Goal: Task Accomplishment & Management: Complete application form

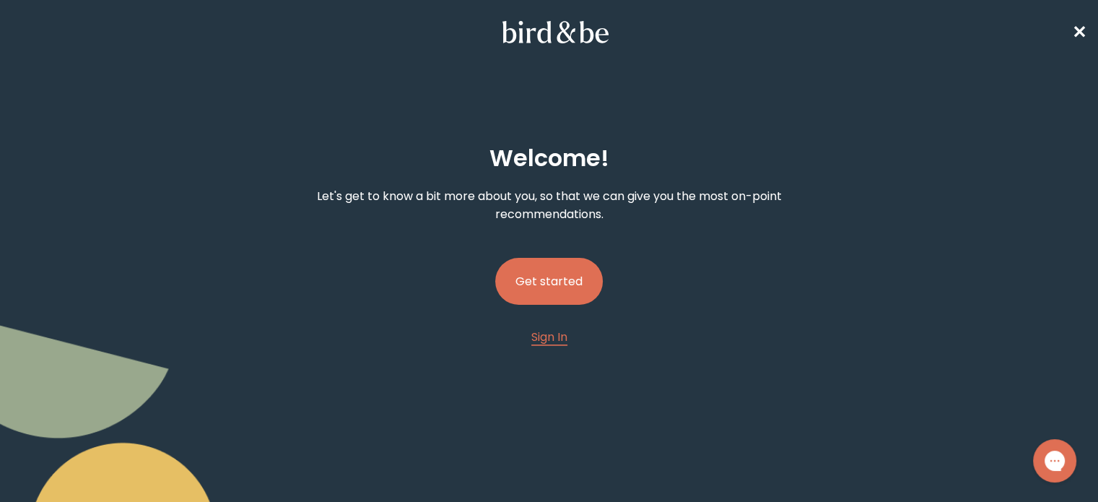
click at [576, 276] on button "Get started" at bounding box center [549, 281] width 108 height 47
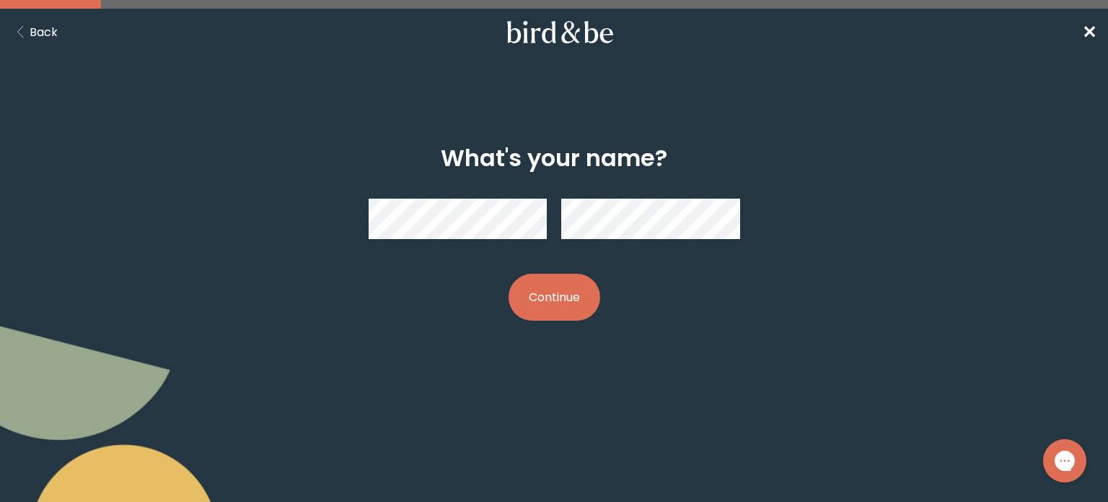
click at [561, 297] on button "Continue" at bounding box center [555, 296] width 92 height 47
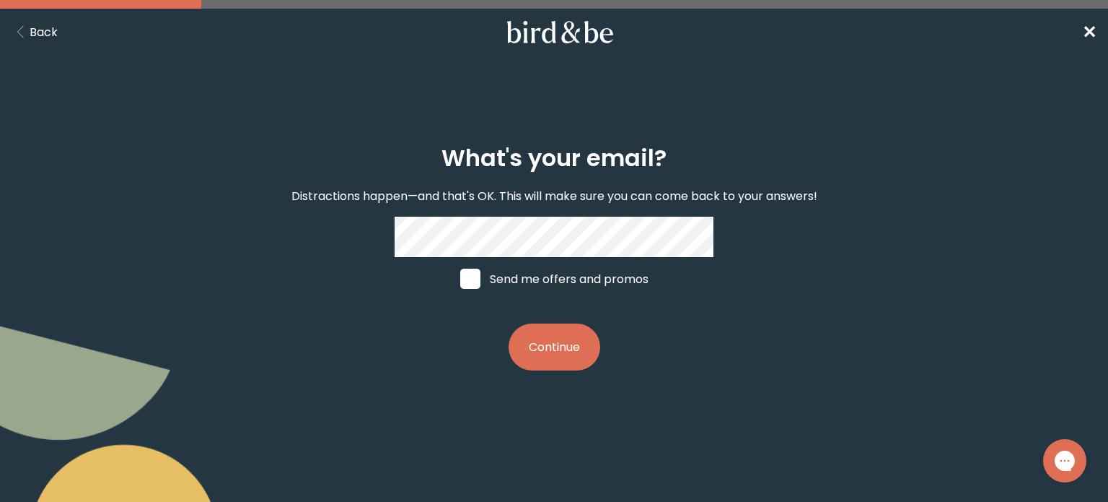
click at [548, 369] on button "Continue" at bounding box center [555, 346] width 92 height 47
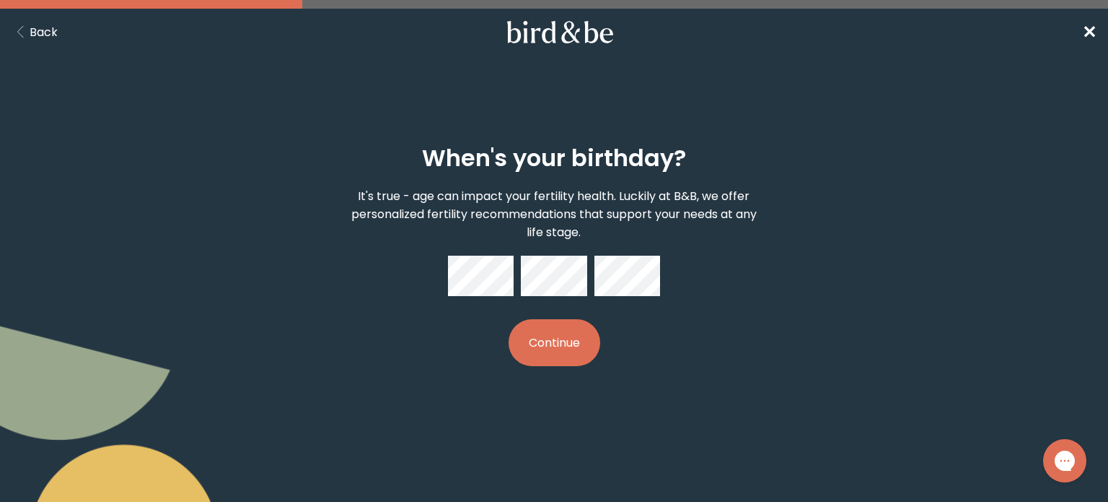
click at [509, 319] on button "Continue" at bounding box center [555, 342] width 92 height 47
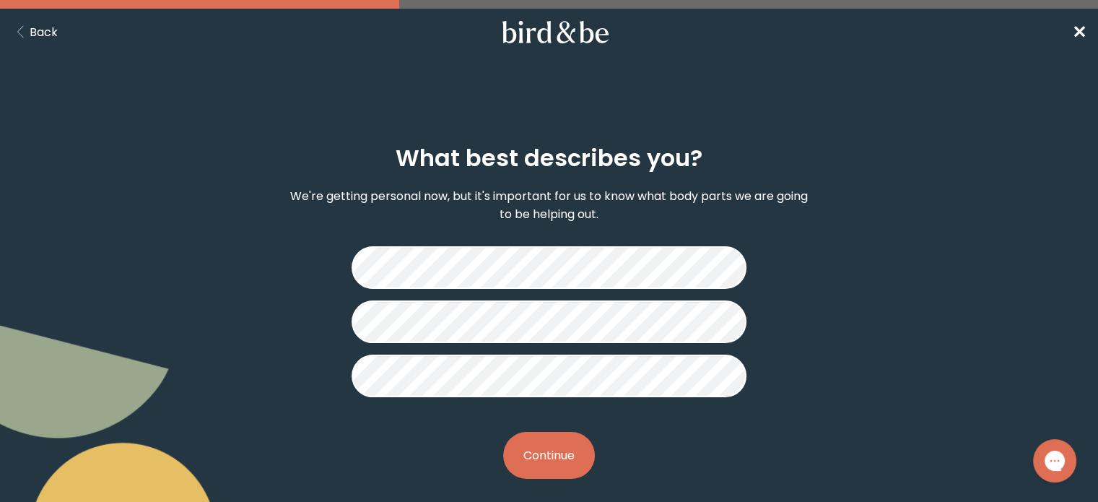
click at [560, 461] on button "Continue" at bounding box center [549, 455] width 92 height 47
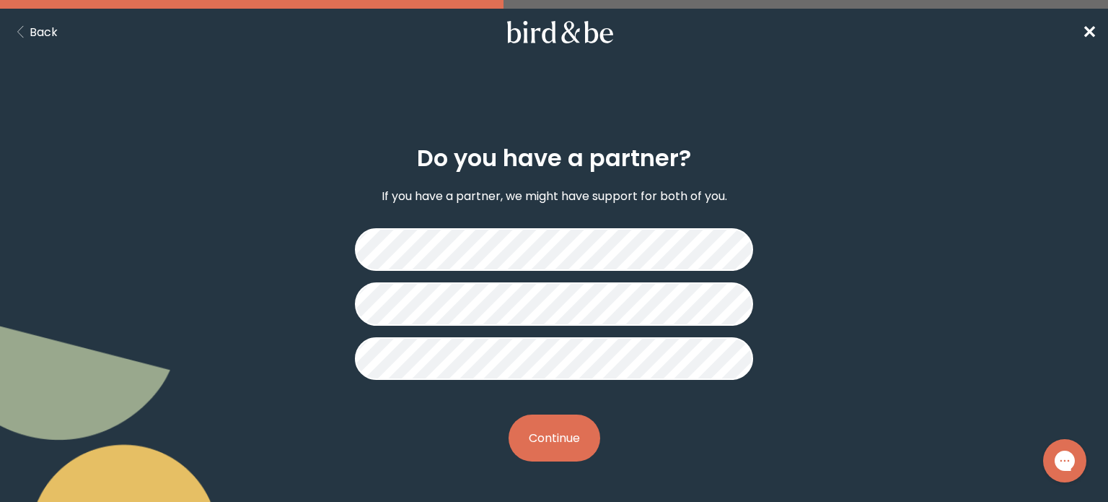
click at [565, 432] on button "Continue" at bounding box center [555, 437] width 92 height 47
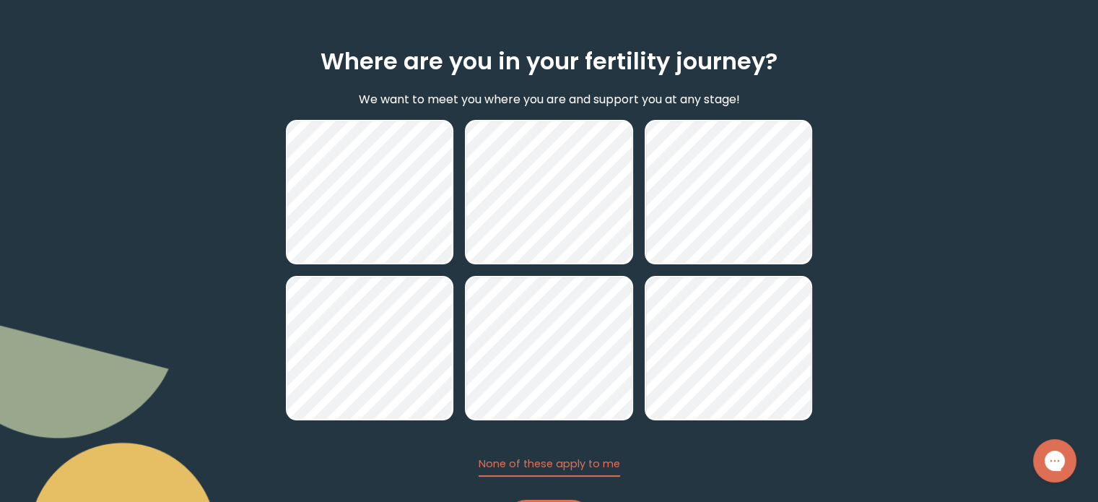
scroll to position [144, 0]
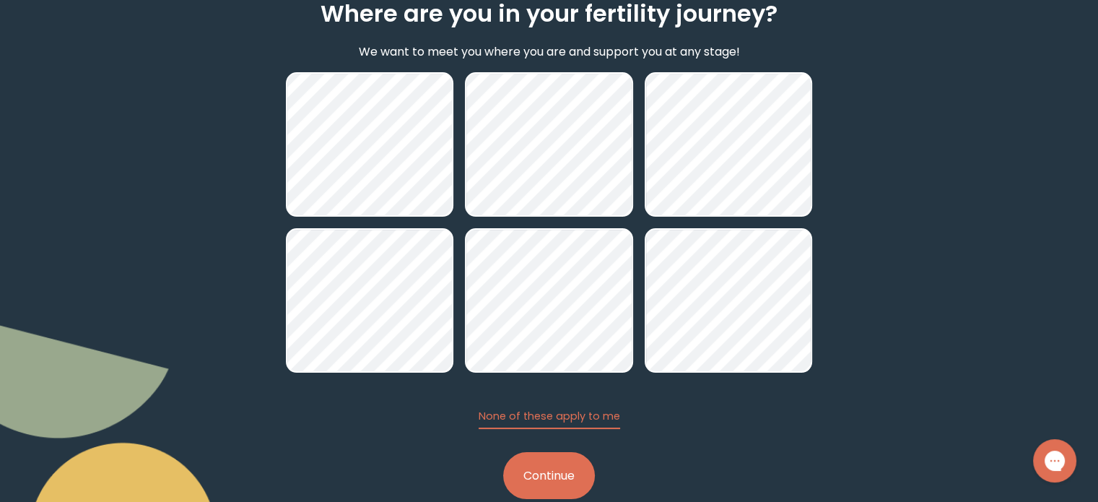
click at [548, 473] on button "Continue" at bounding box center [549, 475] width 92 height 47
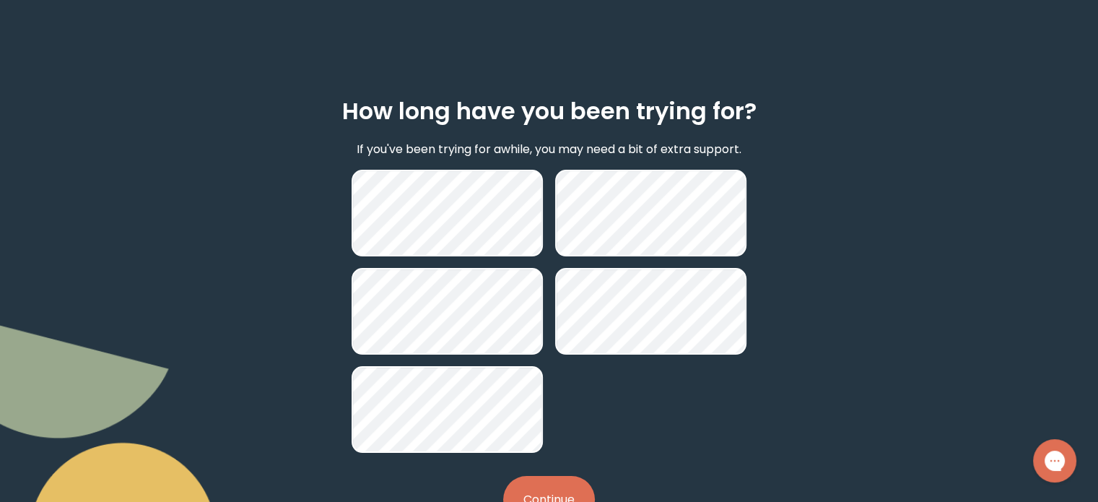
scroll to position [72, 0]
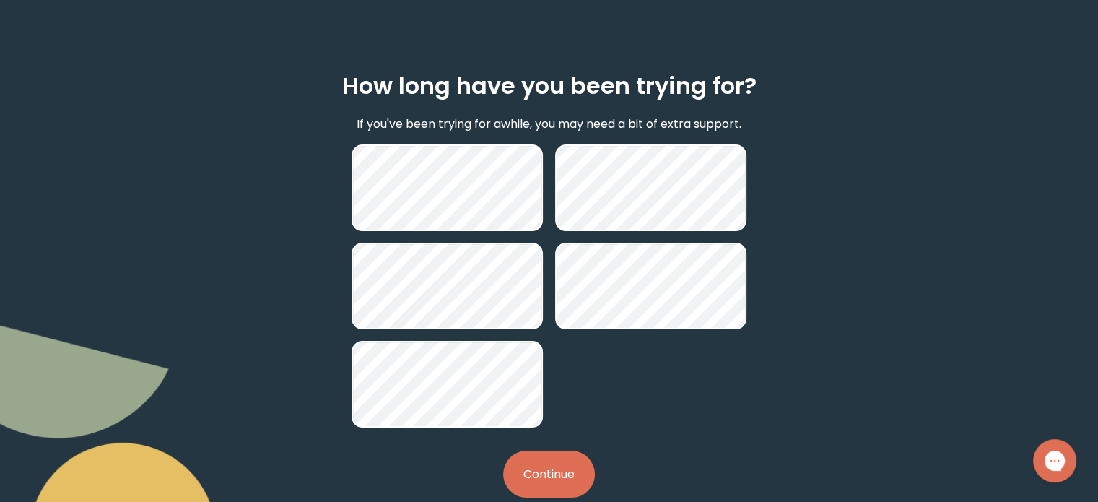
click at [551, 461] on button "Continue" at bounding box center [549, 473] width 92 height 47
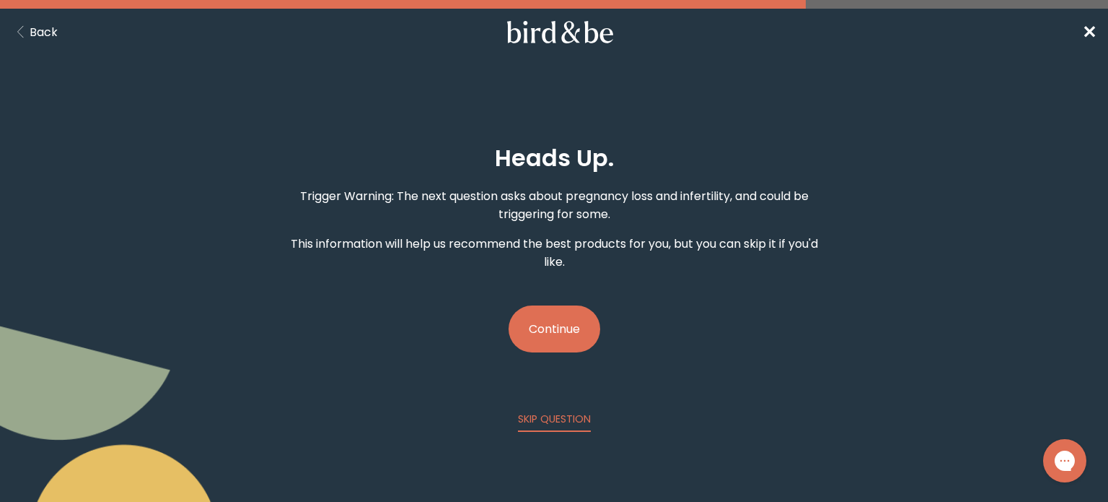
click at [557, 334] on button "Continue" at bounding box center [555, 328] width 92 height 47
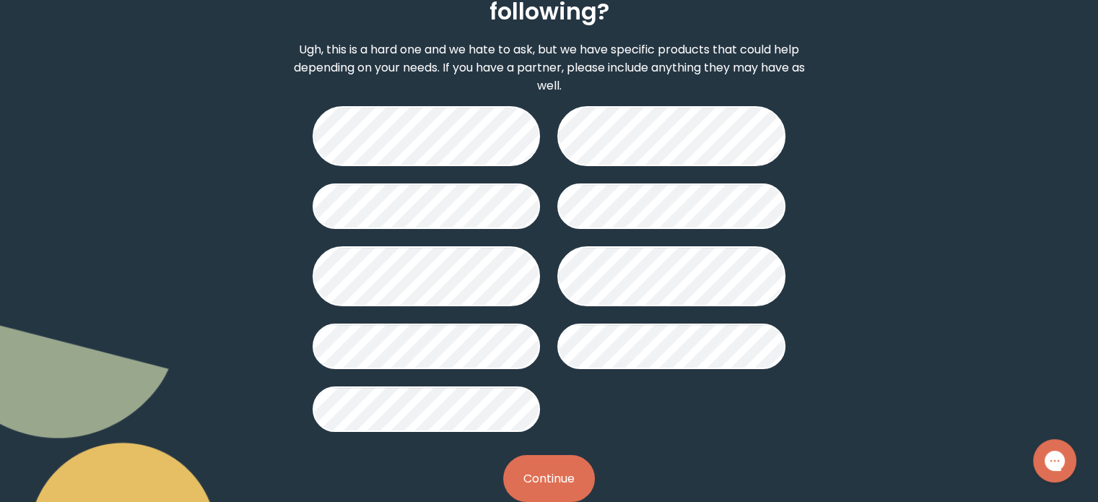
scroll to position [213, 0]
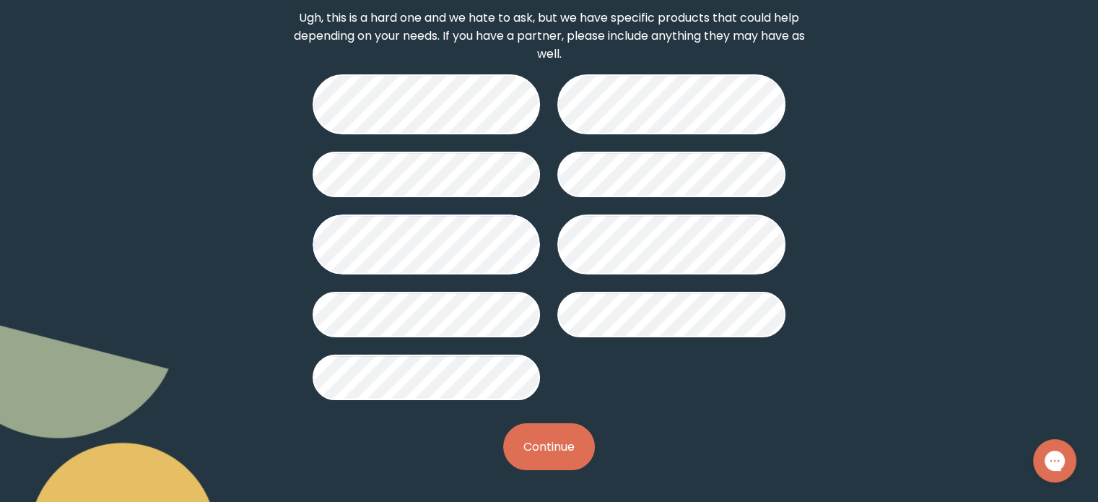
click at [568, 444] on button "Continue" at bounding box center [549, 446] width 92 height 47
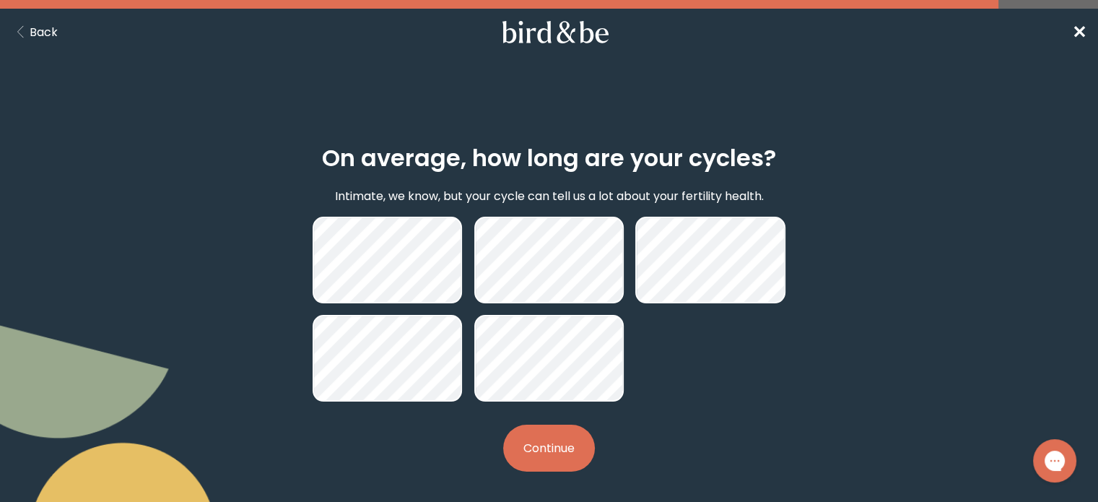
click at [564, 435] on button "Continue" at bounding box center [549, 447] width 92 height 47
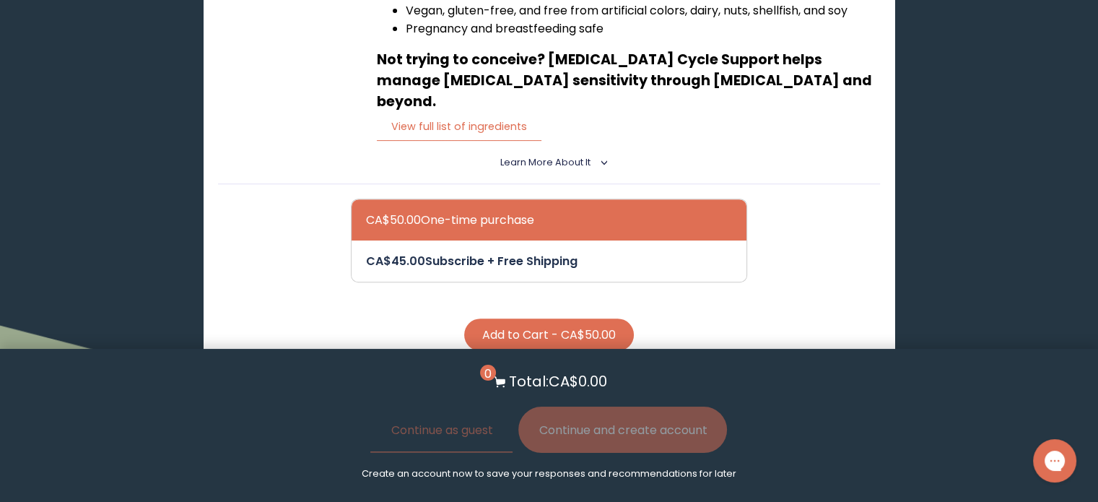
scroll to position [216, 0]
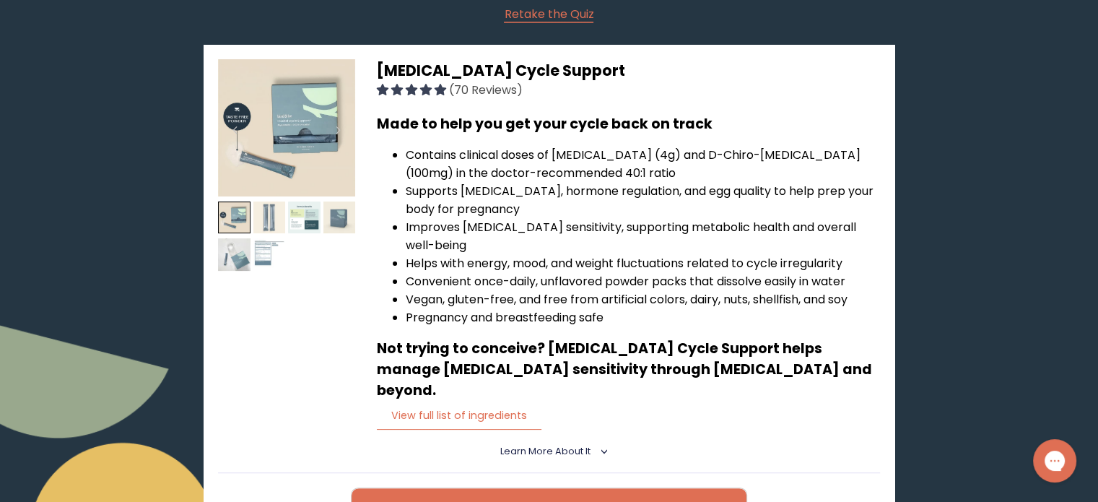
click at [266, 204] on img at bounding box center [269, 217] width 32 height 32
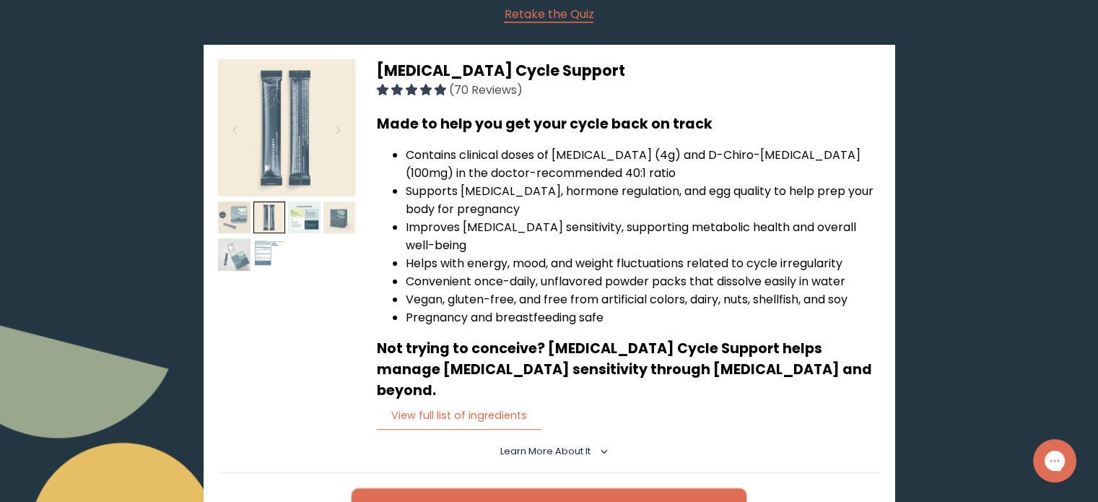
click at [228, 211] on img at bounding box center [234, 217] width 32 height 32
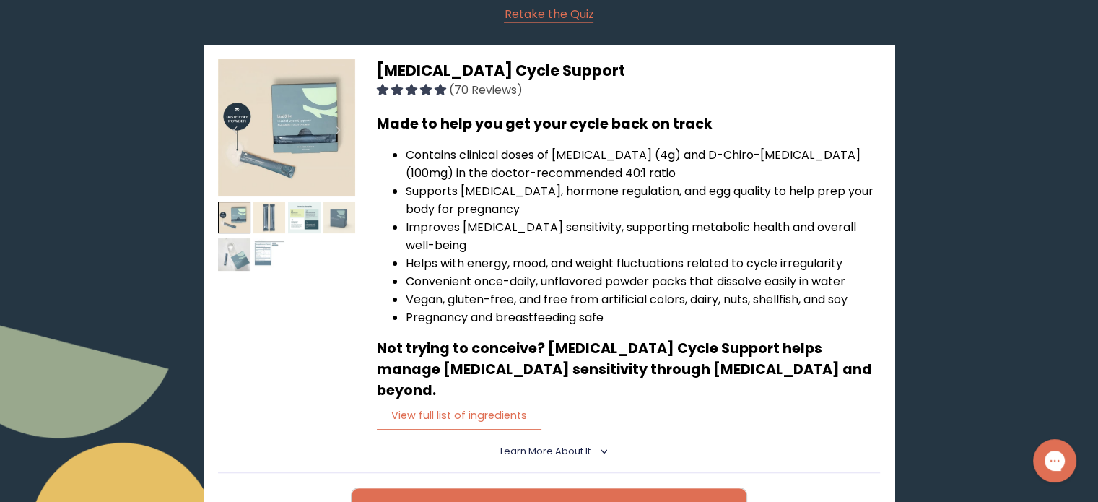
click at [280, 152] on img at bounding box center [286, 127] width 137 height 137
click at [537, 444] on span "Learn More About it" at bounding box center [545, 450] width 90 height 12
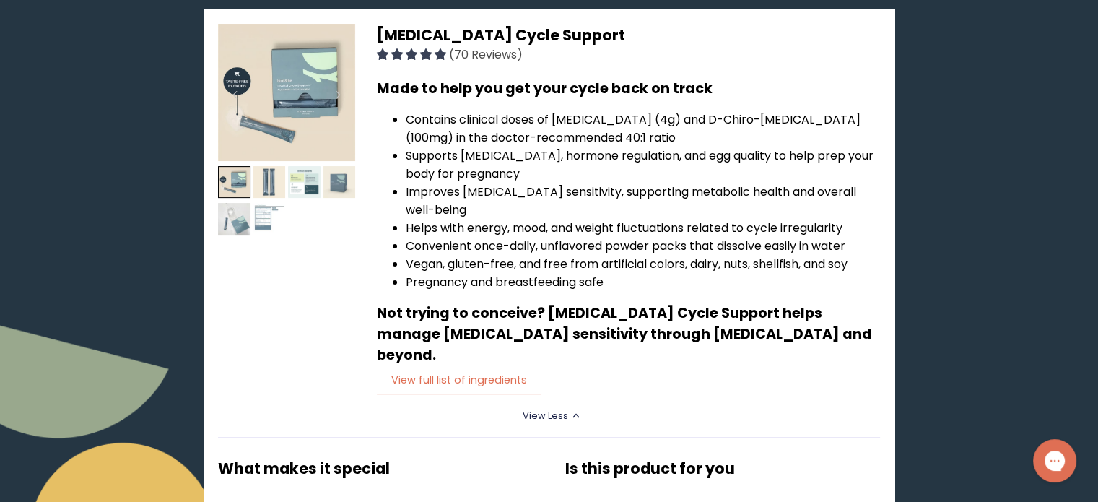
scroll to position [144, 0]
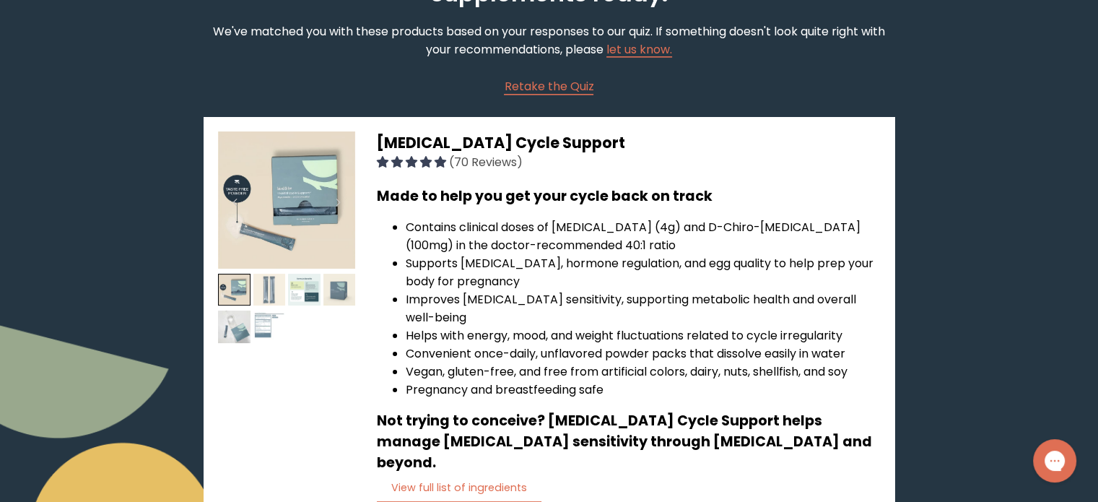
click at [265, 282] on img at bounding box center [269, 289] width 32 height 32
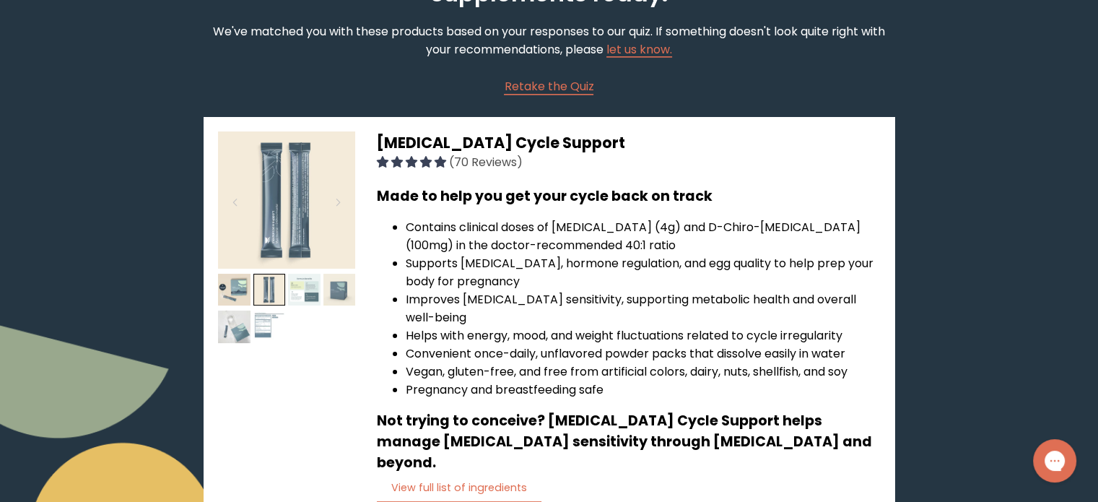
click at [302, 286] on img at bounding box center [304, 289] width 32 height 32
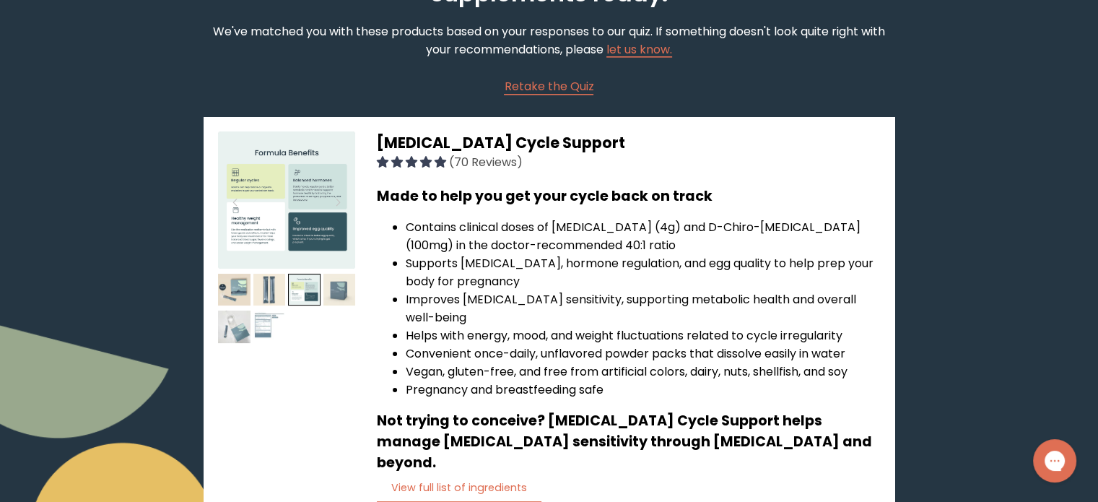
click at [303, 209] on img at bounding box center [286, 199] width 137 height 137
click at [341, 289] on img at bounding box center [339, 289] width 32 height 32
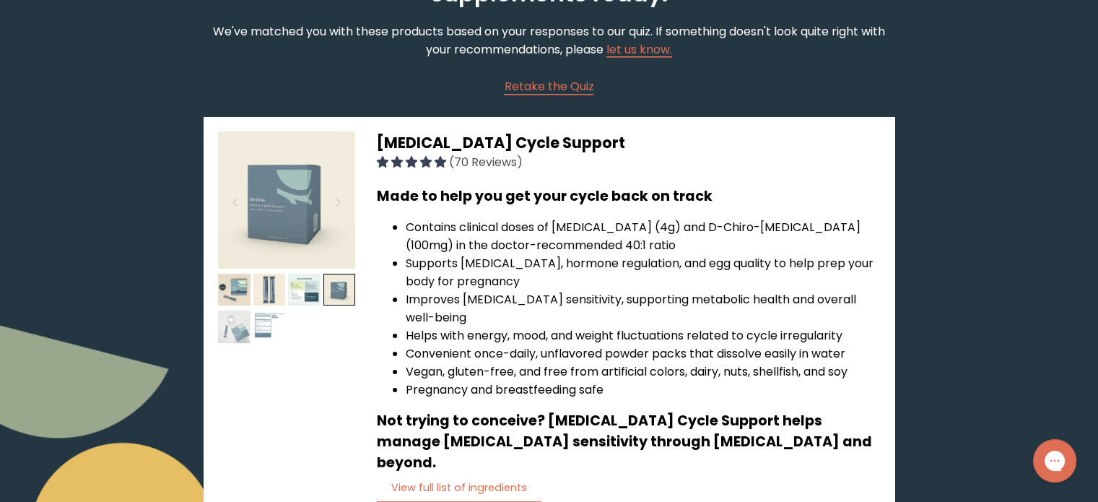
click at [233, 321] on img at bounding box center [234, 326] width 32 height 32
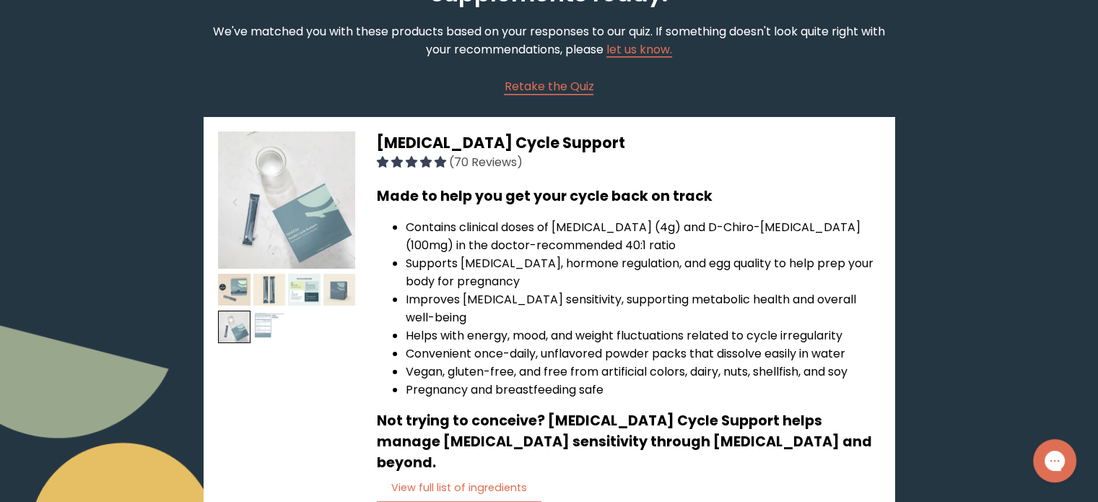
click at [255, 321] on img at bounding box center [269, 326] width 32 height 32
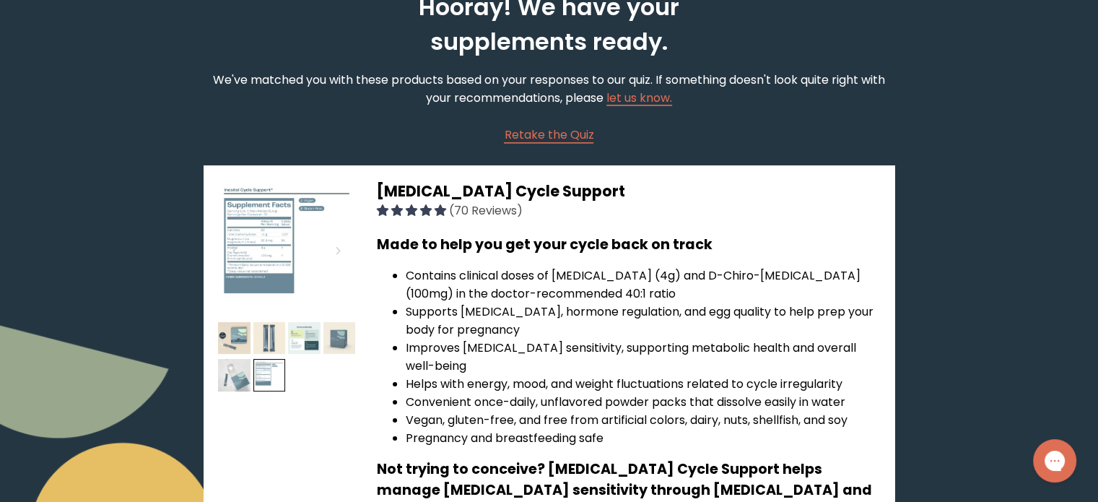
scroll to position [216, 0]
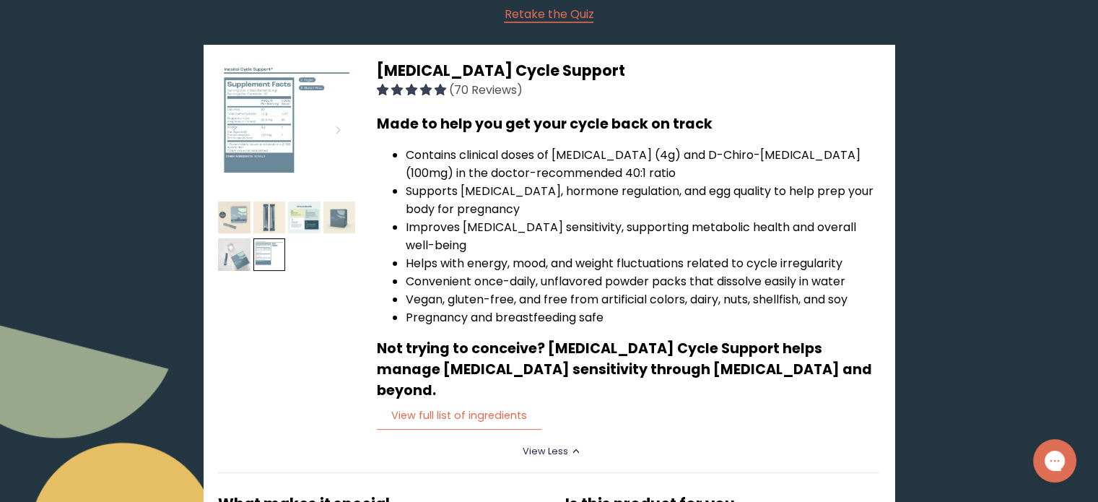
click at [224, 210] on img at bounding box center [234, 217] width 32 height 32
click at [259, 115] on img at bounding box center [286, 127] width 137 height 137
click at [273, 144] on img at bounding box center [286, 127] width 137 height 137
click at [338, 128] on div at bounding box center [337, 130] width 19 height 32
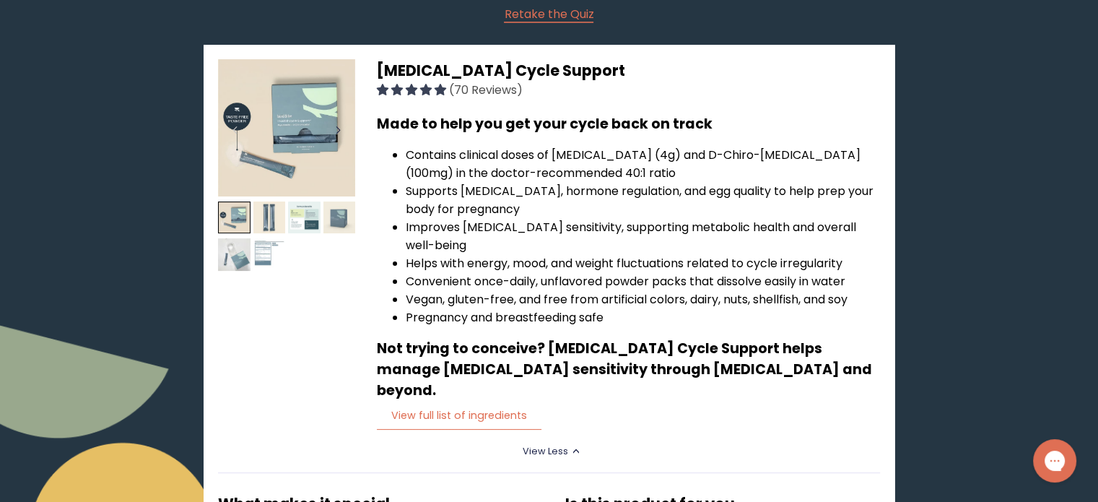
click at [340, 130] on div at bounding box center [337, 130] width 19 height 32
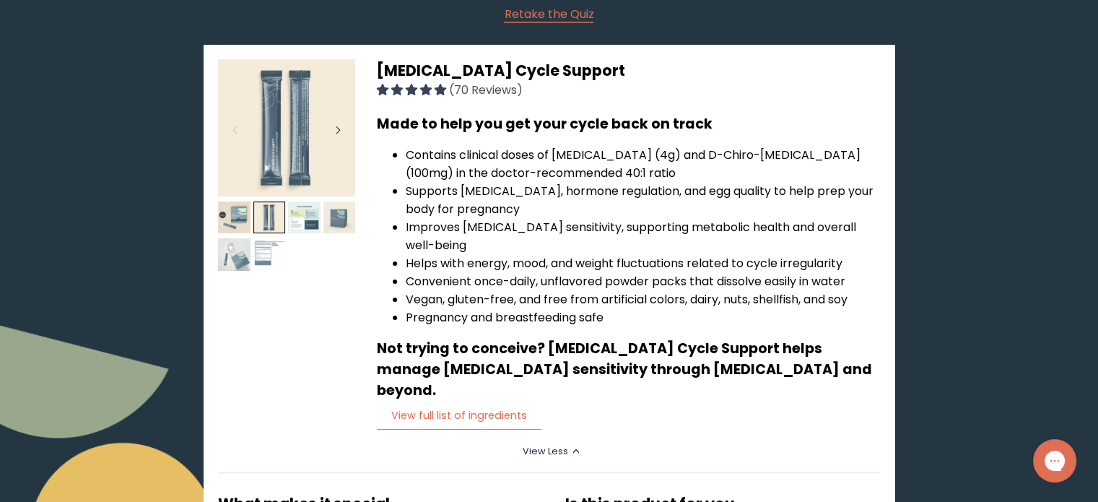
click at [341, 131] on div at bounding box center [337, 130] width 19 height 32
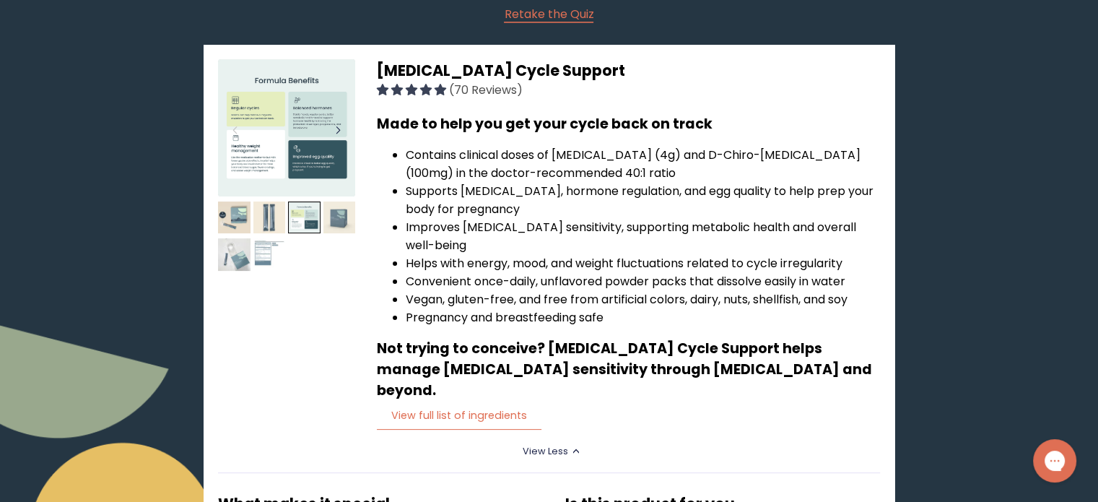
click at [343, 131] on div at bounding box center [337, 130] width 19 height 32
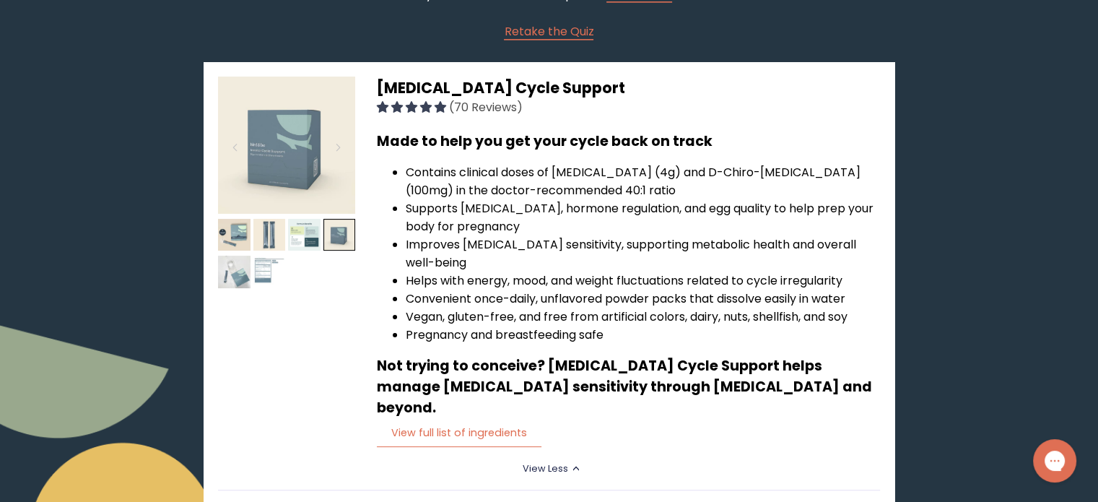
scroll to position [0, 0]
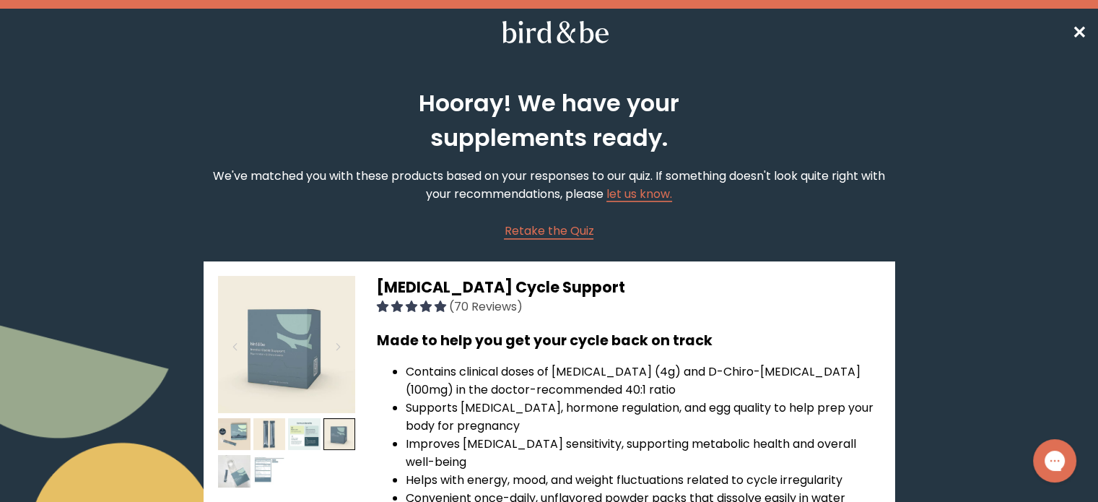
click at [1077, 25] on span "✕" at bounding box center [1079, 32] width 14 height 24
